Goal: Complete application form

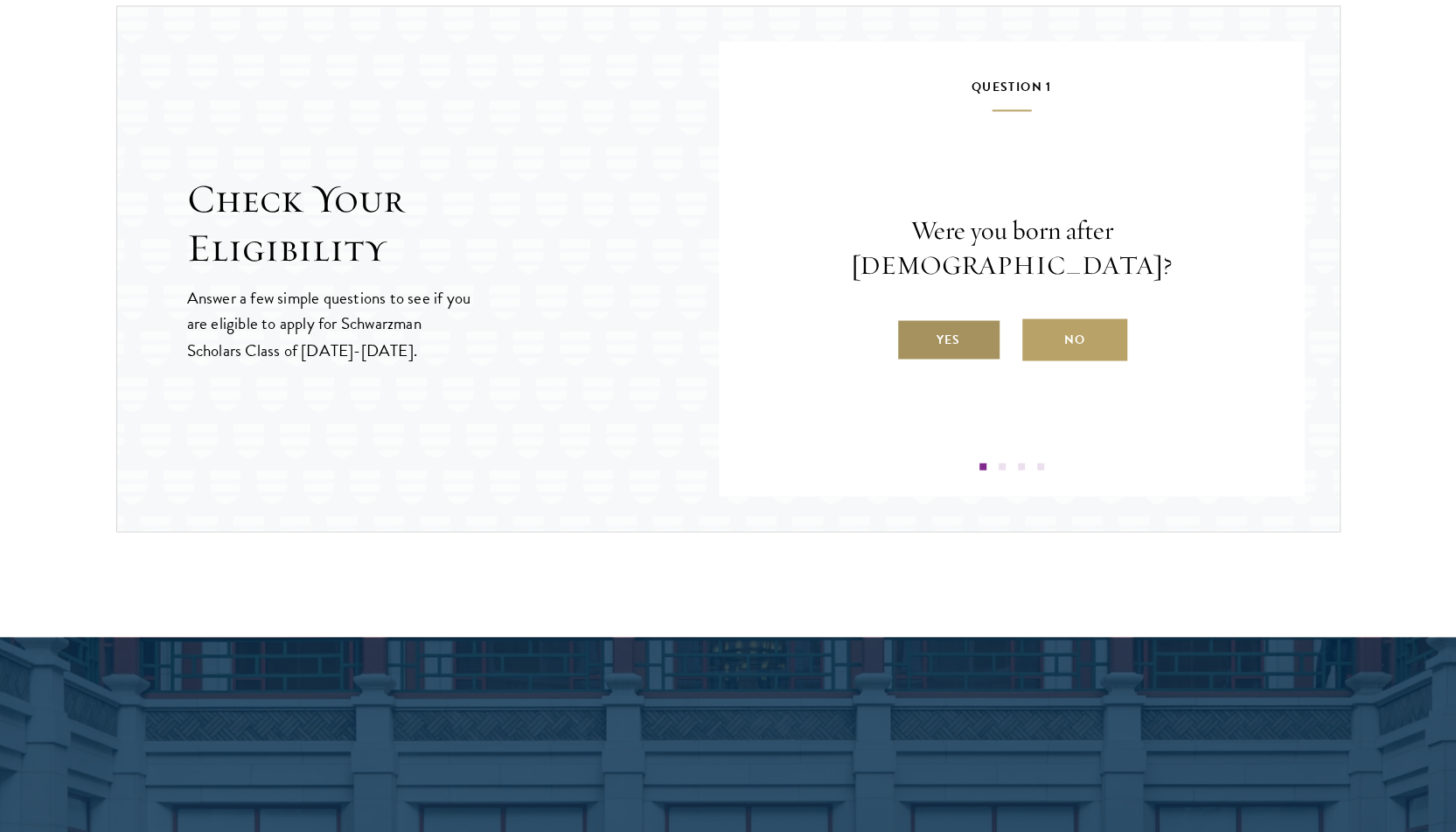
click at [947, 318] on label "Yes" at bounding box center [949, 339] width 105 height 42
click at [912, 320] on input "Yes" at bounding box center [904, 327] width 16 height 16
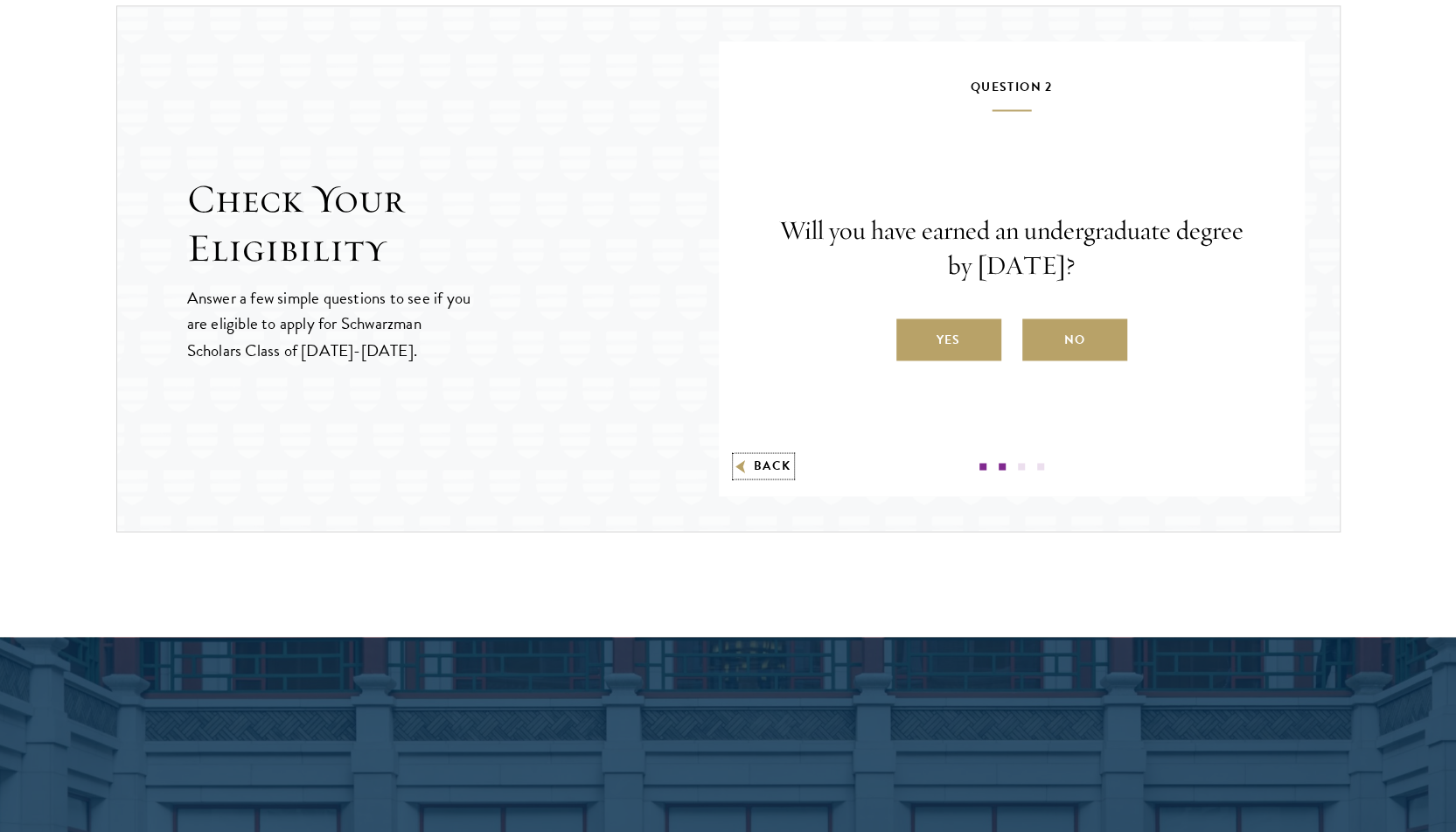
click at [766, 463] on button "Back" at bounding box center [763, 465] width 55 height 19
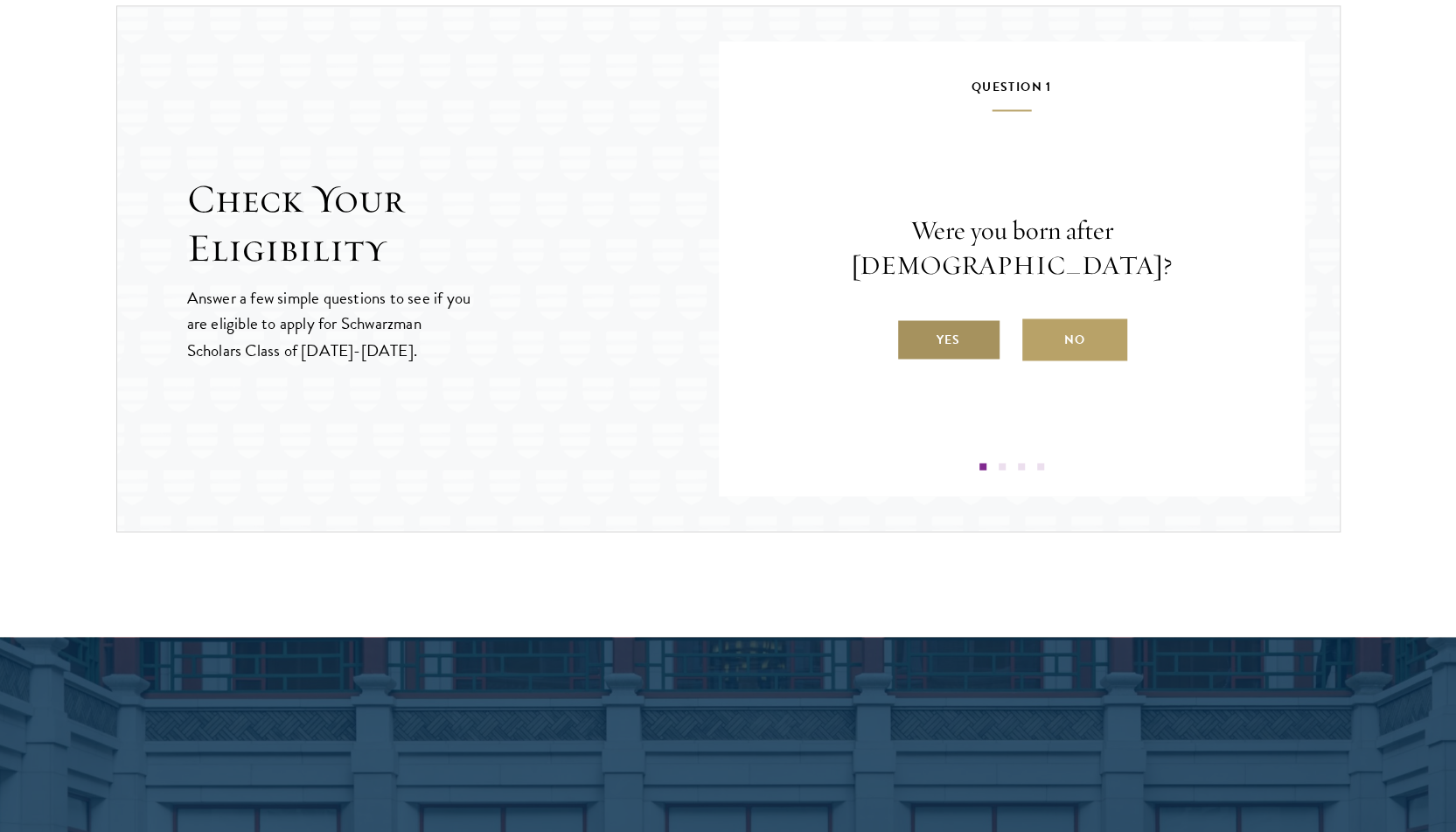
click at [935, 318] on label "Yes" at bounding box center [949, 339] width 105 height 42
click at [912, 320] on input "Yes" at bounding box center [904, 327] width 16 height 16
click at [976, 335] on label "Yes" at bounding box center [949, 339] width 105 height 42
click at [912, 335] on input "Yes" at bounding box center [904, 327] width 16 height 16
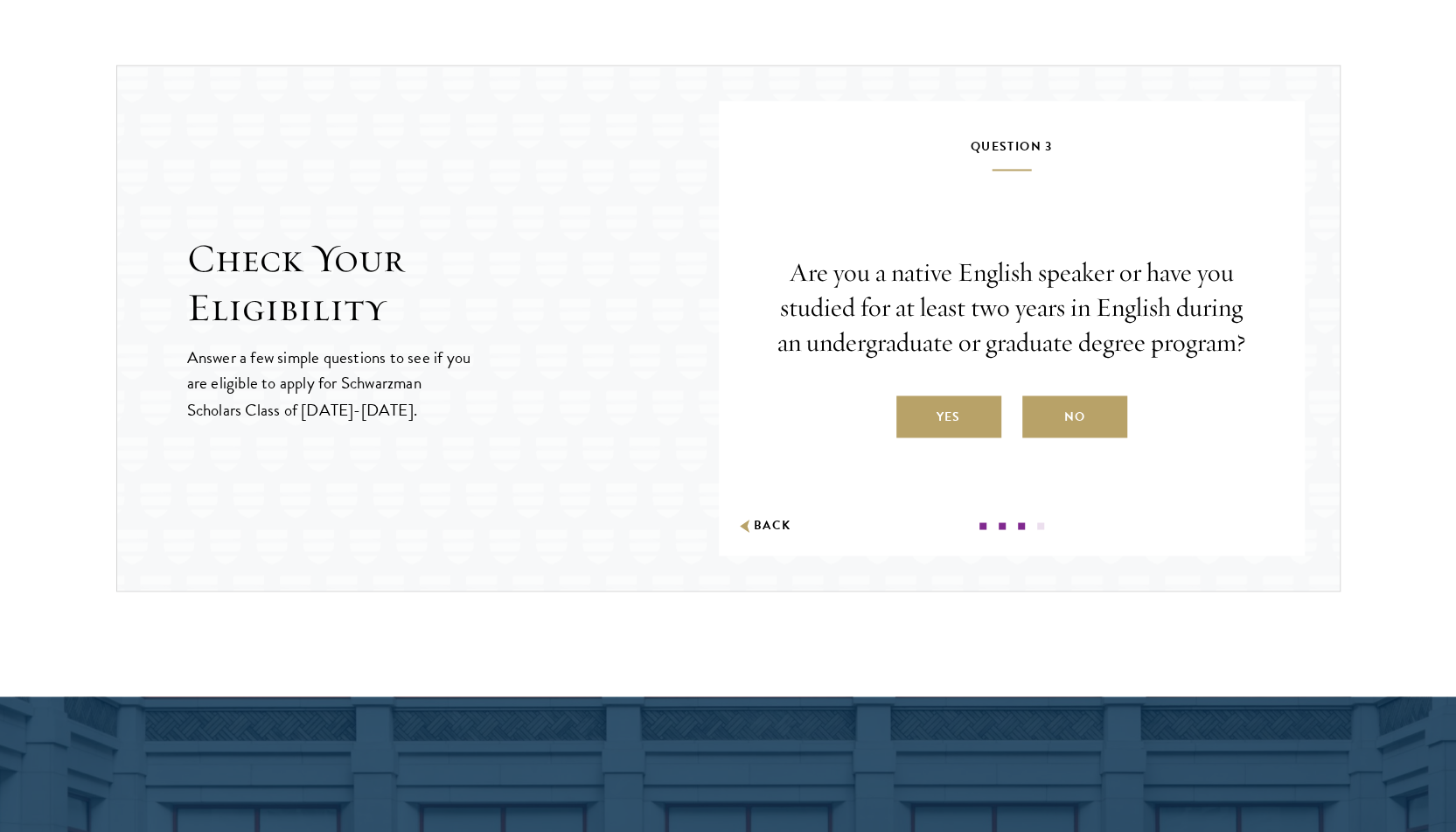
scroll to position [1775, 0]
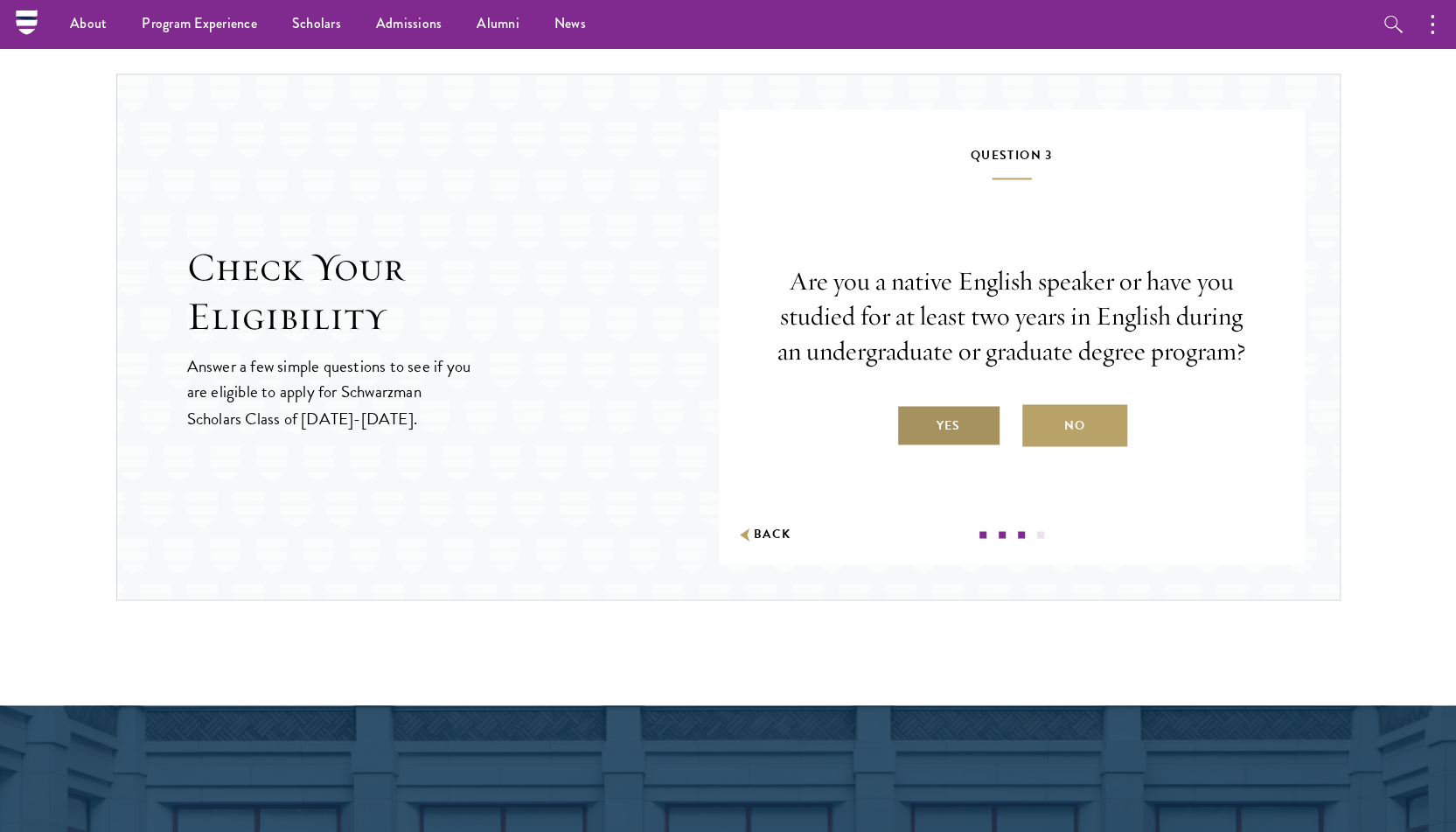
click at [952, 405] on label "Yes" at bounding box center [949, 424] width 105 height 42
click at [912, 406] on input "Yes" at bounding box center [904, 413] width 16 height 16
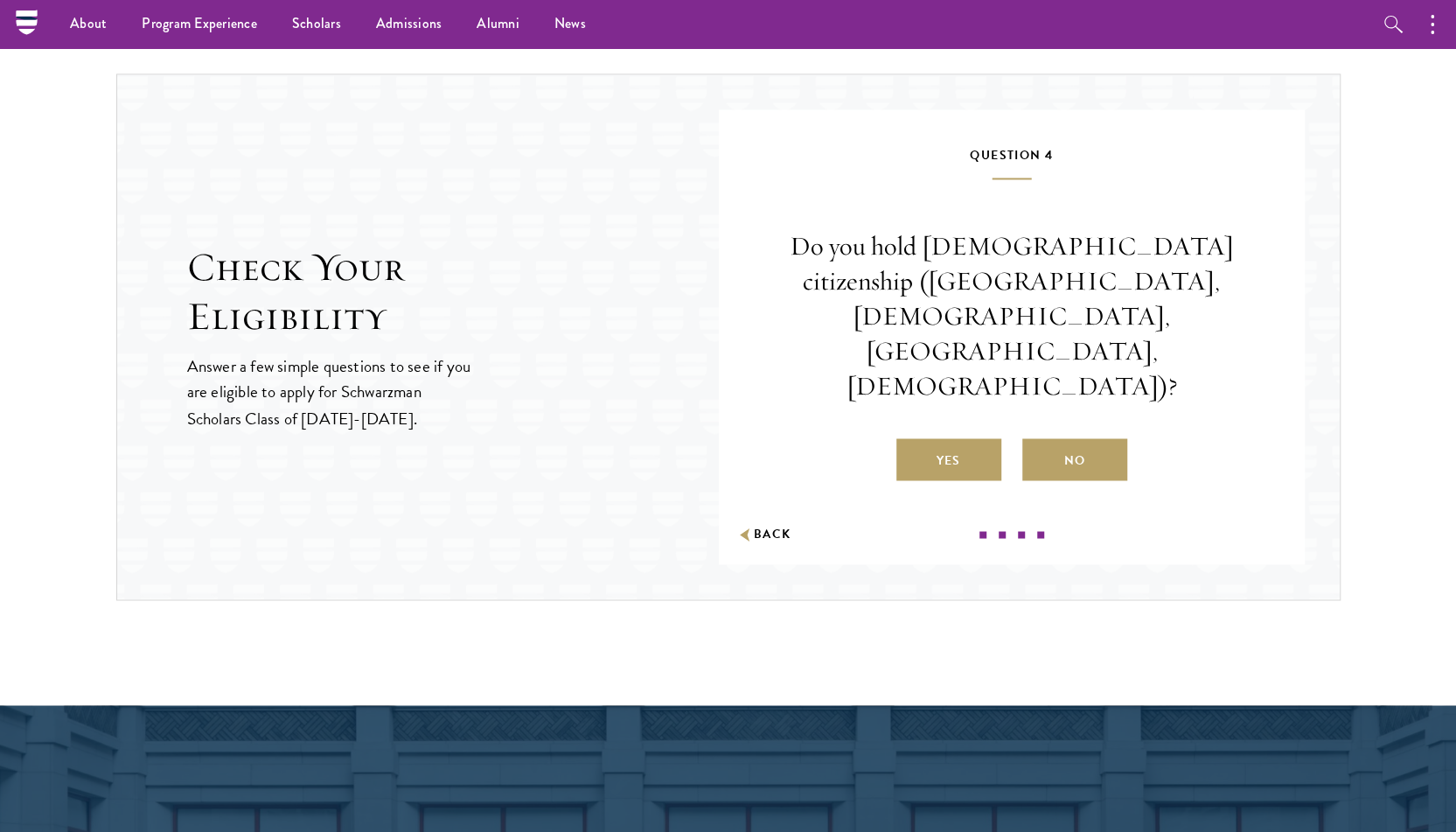
click at [1067, 380] on div "Do you hold [DEMOGRAPHIC_DATA] citizenship ([GEOGRAPHIC_DATA], [DEMOGRAPHIC_DAT…" at bounding box center [1012, 354] width 481 height 251
click at [1078, 438] on label "No" at bounding box center [1075, 459] width 105 height 42
click at [1038, 441] on input "No" at bounding box center [1030, 449] width 16 height 16
